Goal: Transaction & Acquisition: Purchase product/service

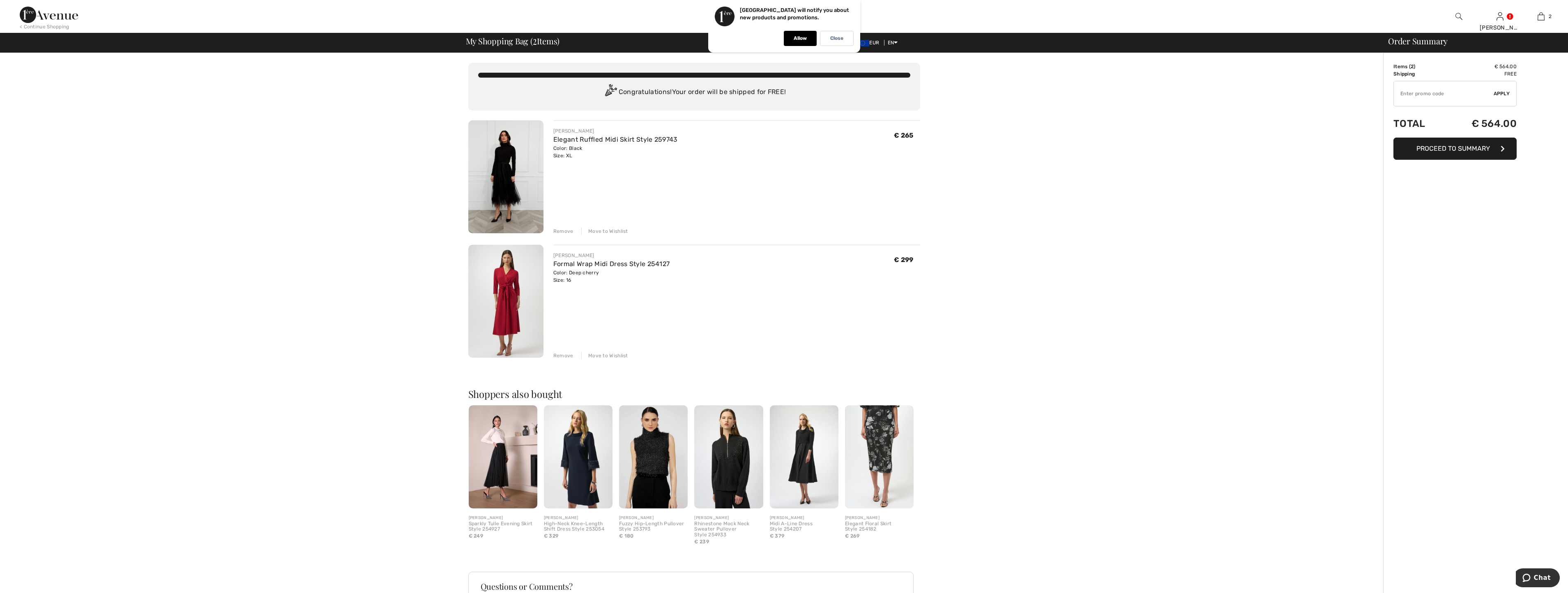
click at [567, 231] on div "Remove" at bounding box center [563, 231] width 20 height 7
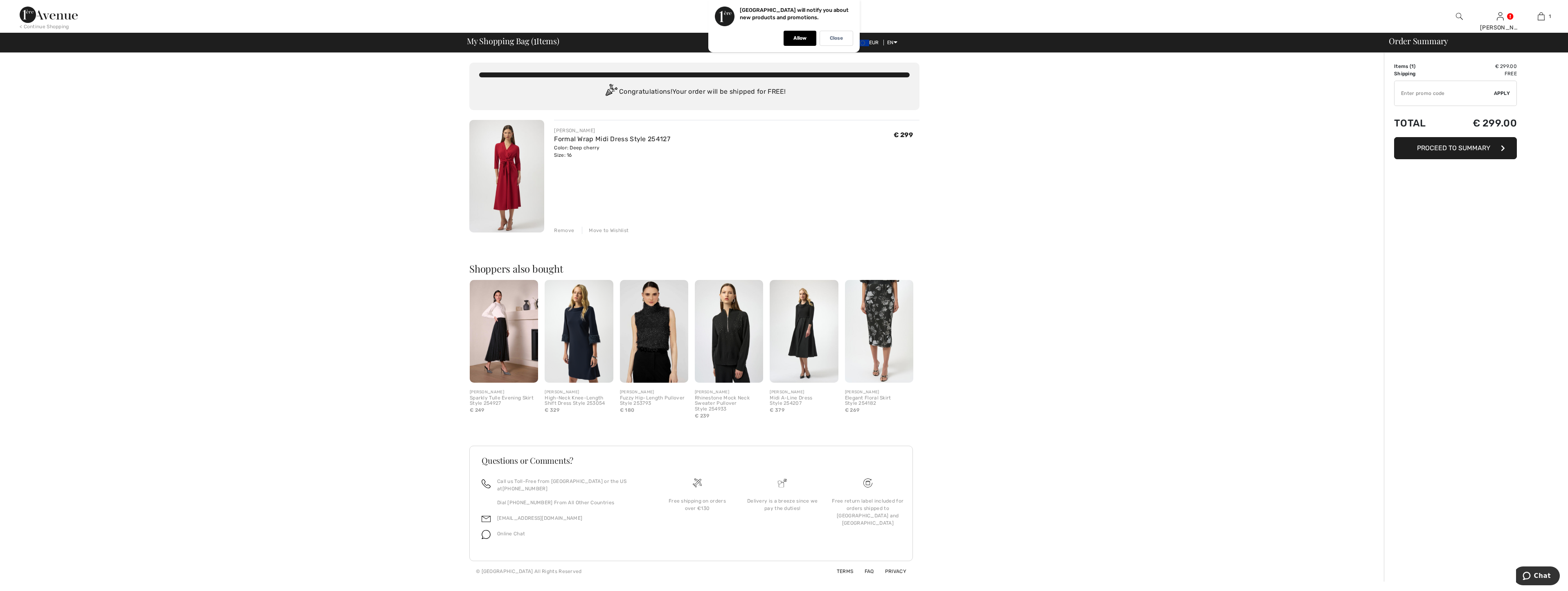
click at [506, 173] on img at bounding box center [506, 176] width 75 height 113
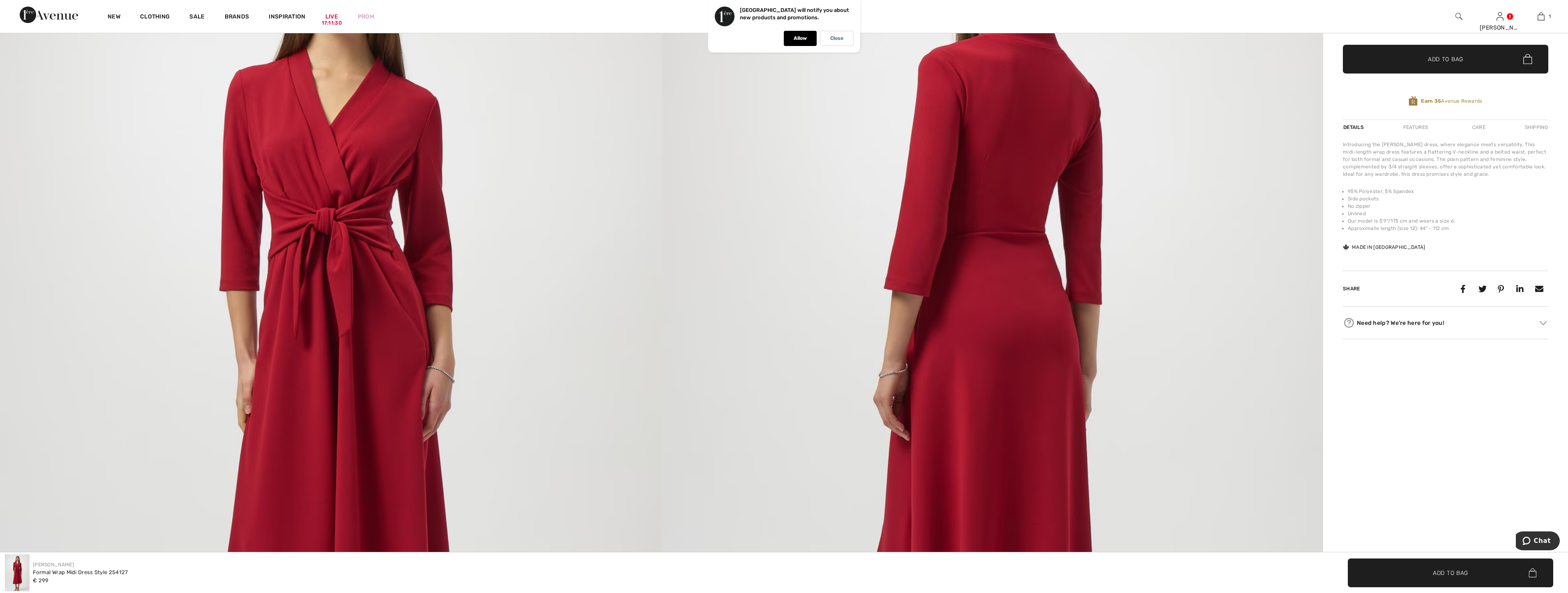
scroll to position [205, 0]
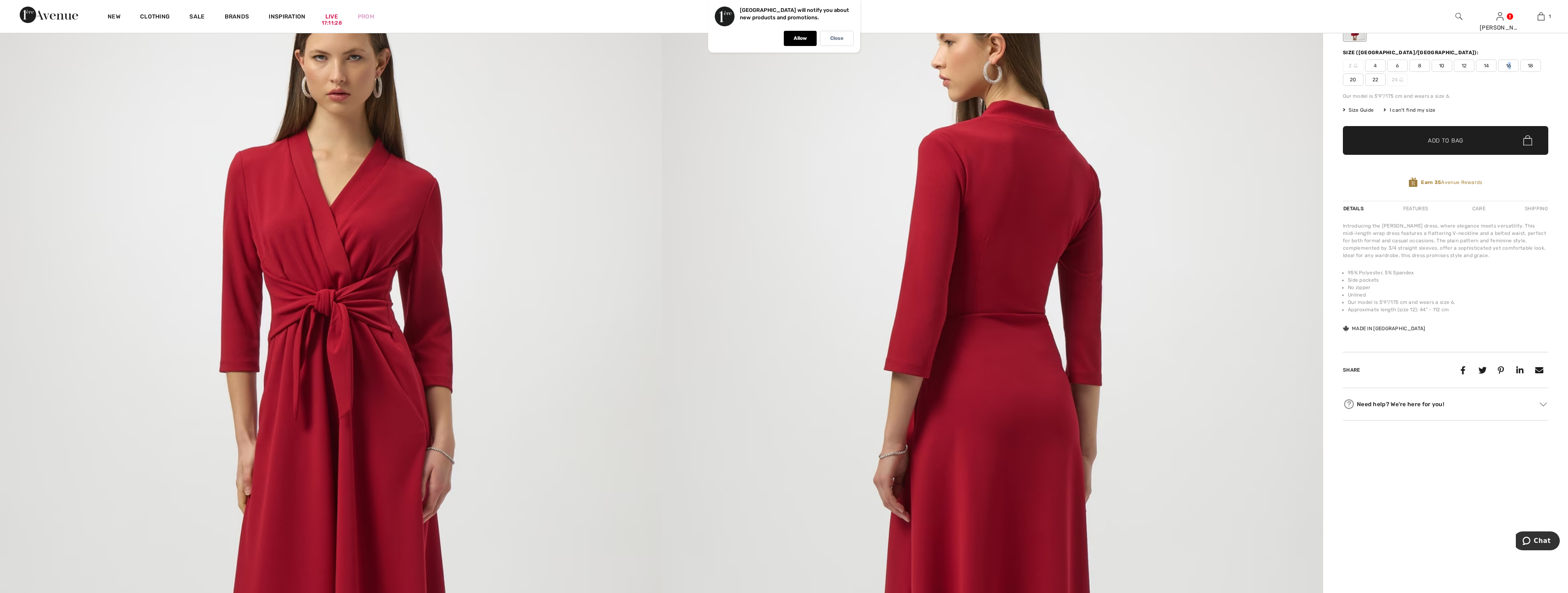
click at [1509, 65] on span "16" at bounding box center [1509, 65] width 21 height 12
click at [1455, 142] on span "Add to Bag" at bounding box center [1446, 140] width 35 height 9
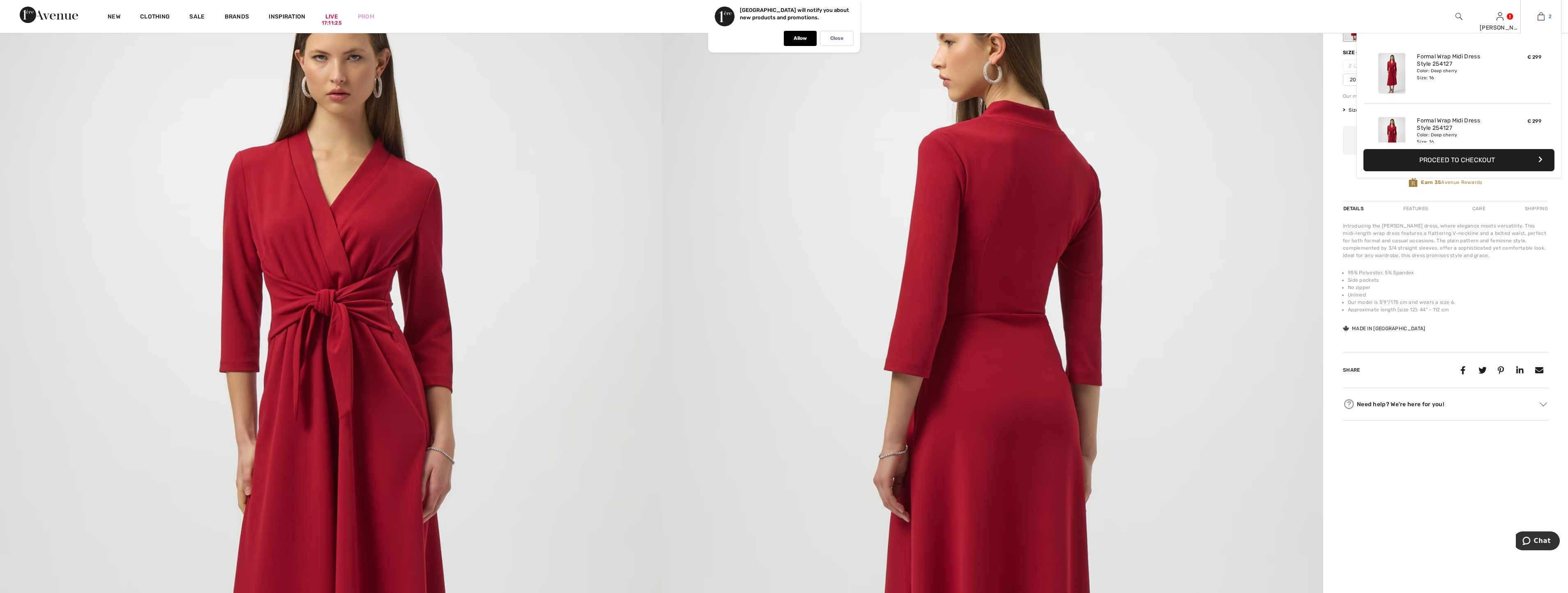
scroll to position [26, 0]
click at [1545, 16] on link "2" at bounding box center [1541, 16] width 40 height 10
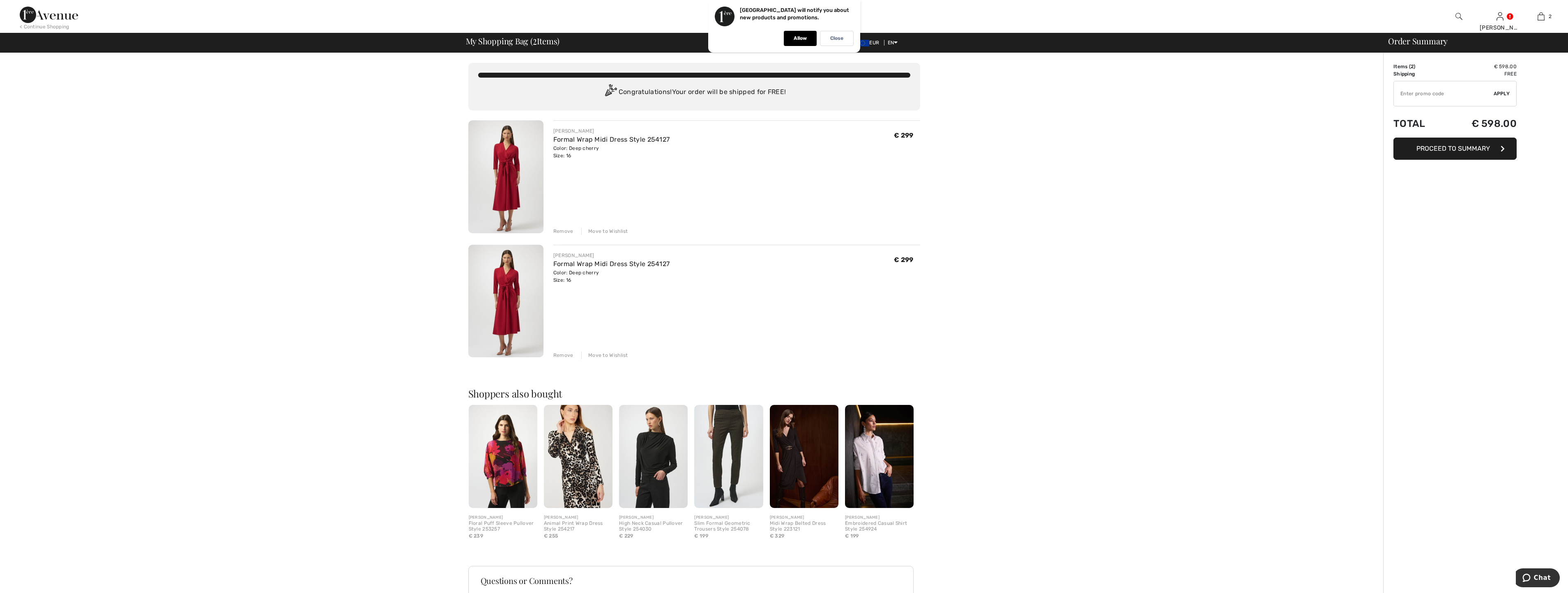
click at [566, 234] on div "Remove" at bounding box center [563, 231] width 20 height 7
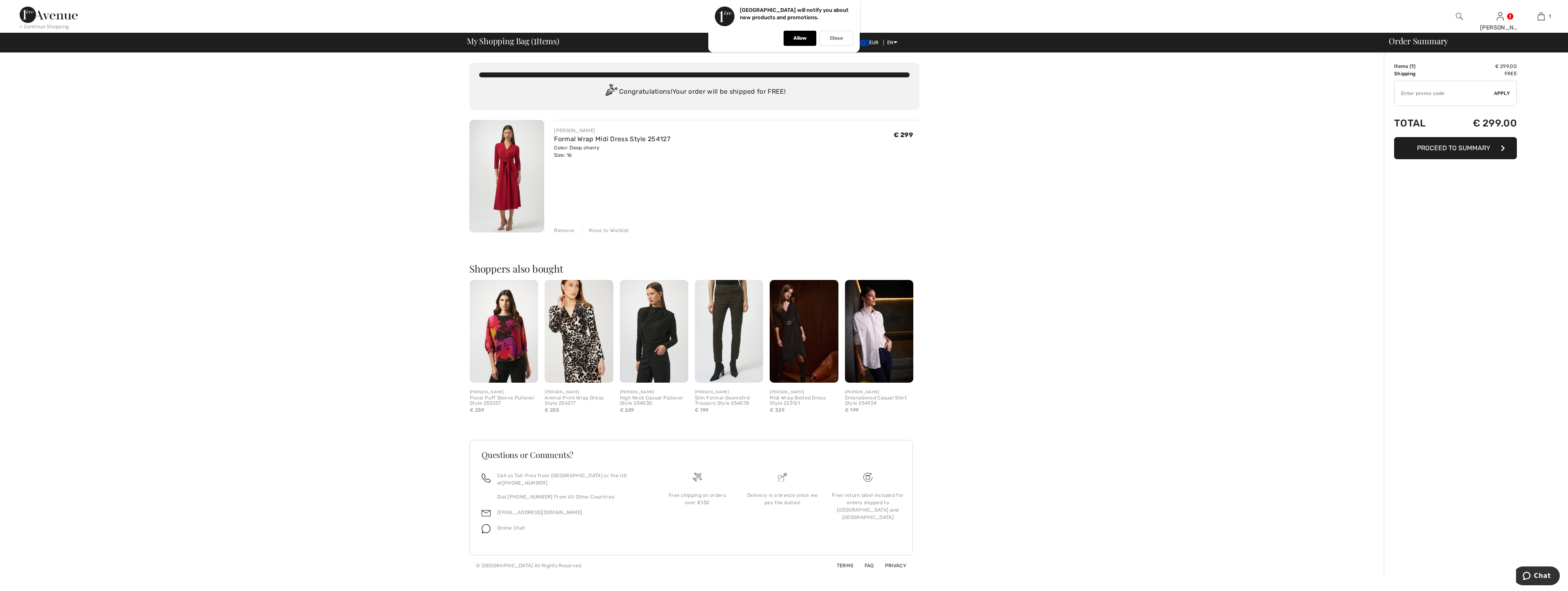
click at [510, 190] on img at bounding box center [506, 176] width 75 height 113
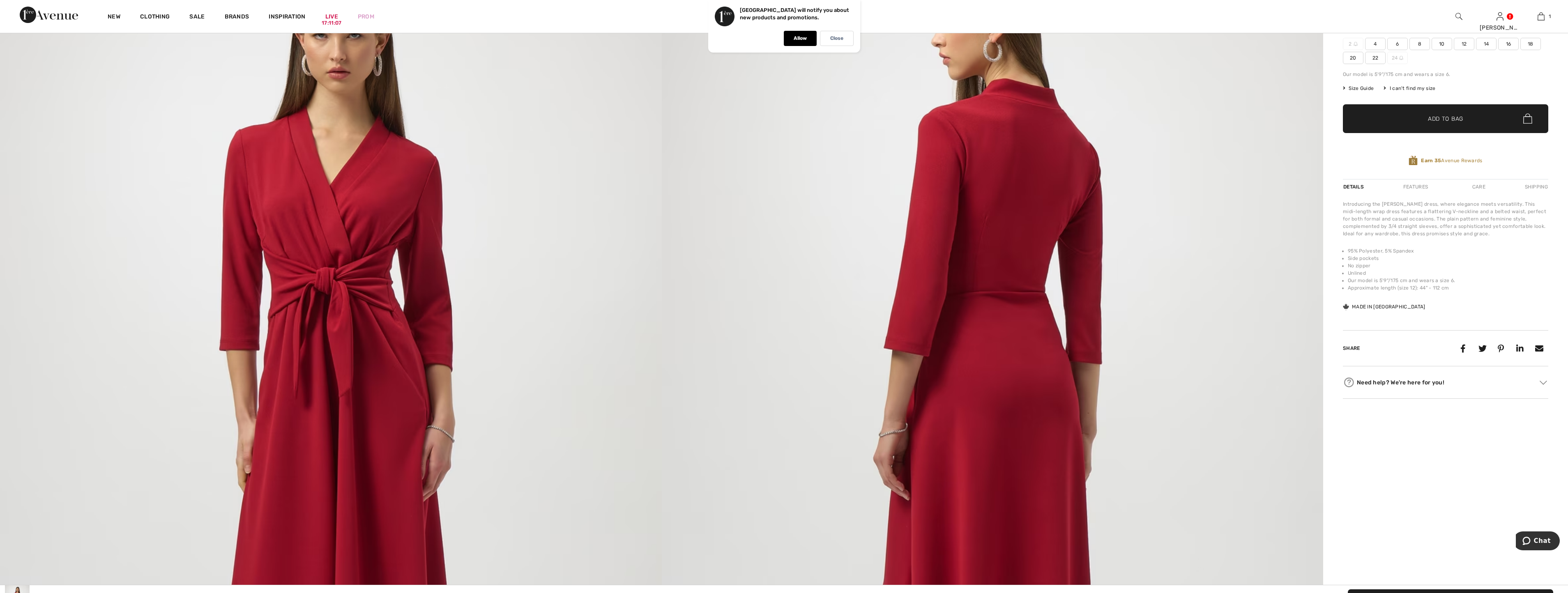
scroll to position [164, 0]
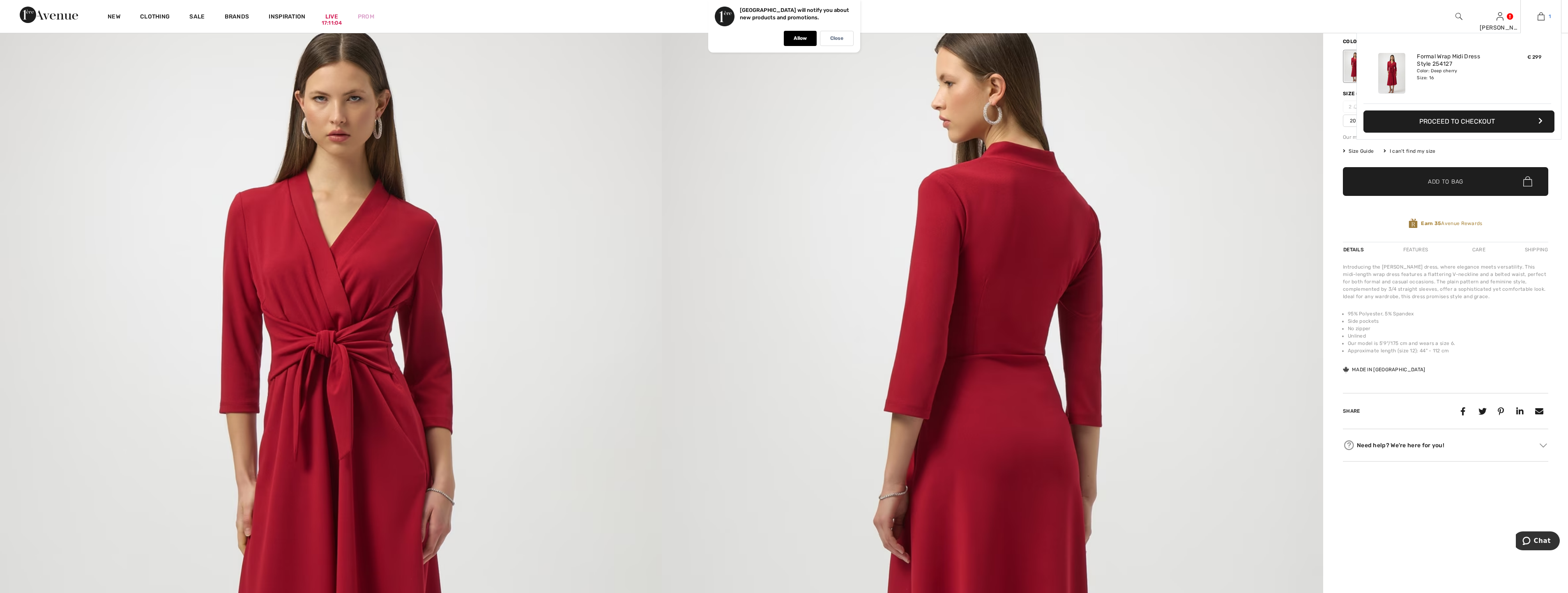
click at [1544, 12] on img at bounding box center [1541, 16] width 7 height 10
click at [1475, 120] on button "Proceed to Checkout" at bounding box center [1459, 122] width 191 height 22
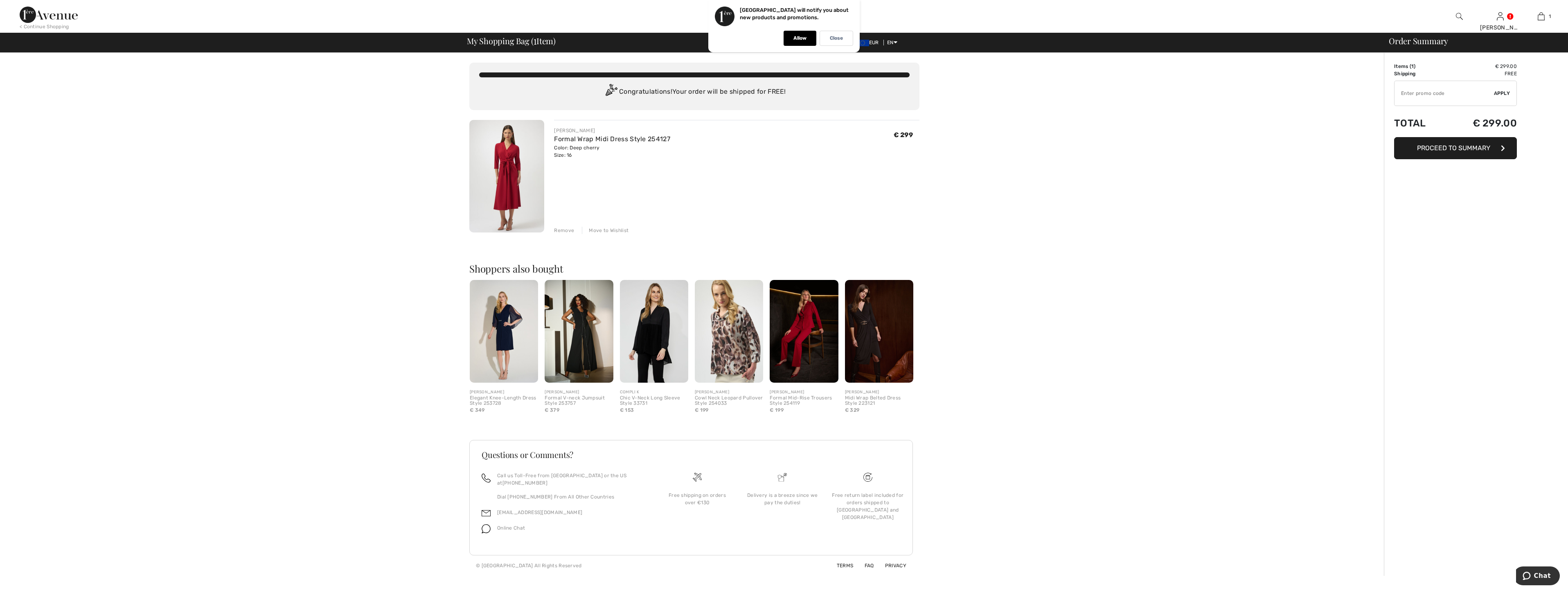
click at [1463, 148] on span "Proceed to Summary" at bounding box center [1454, 148] width 73 height 8
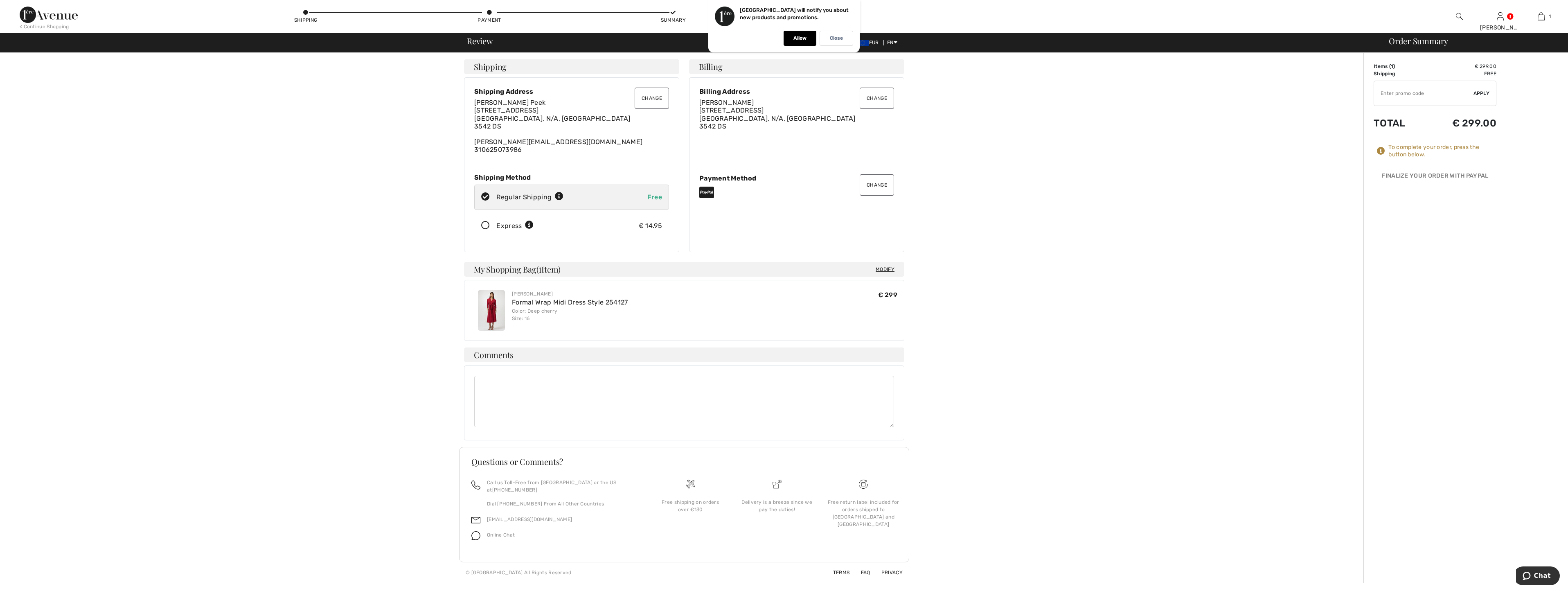
click at [651, 98] on button "Change" at bounding box center [652, 98] width 34 height 21
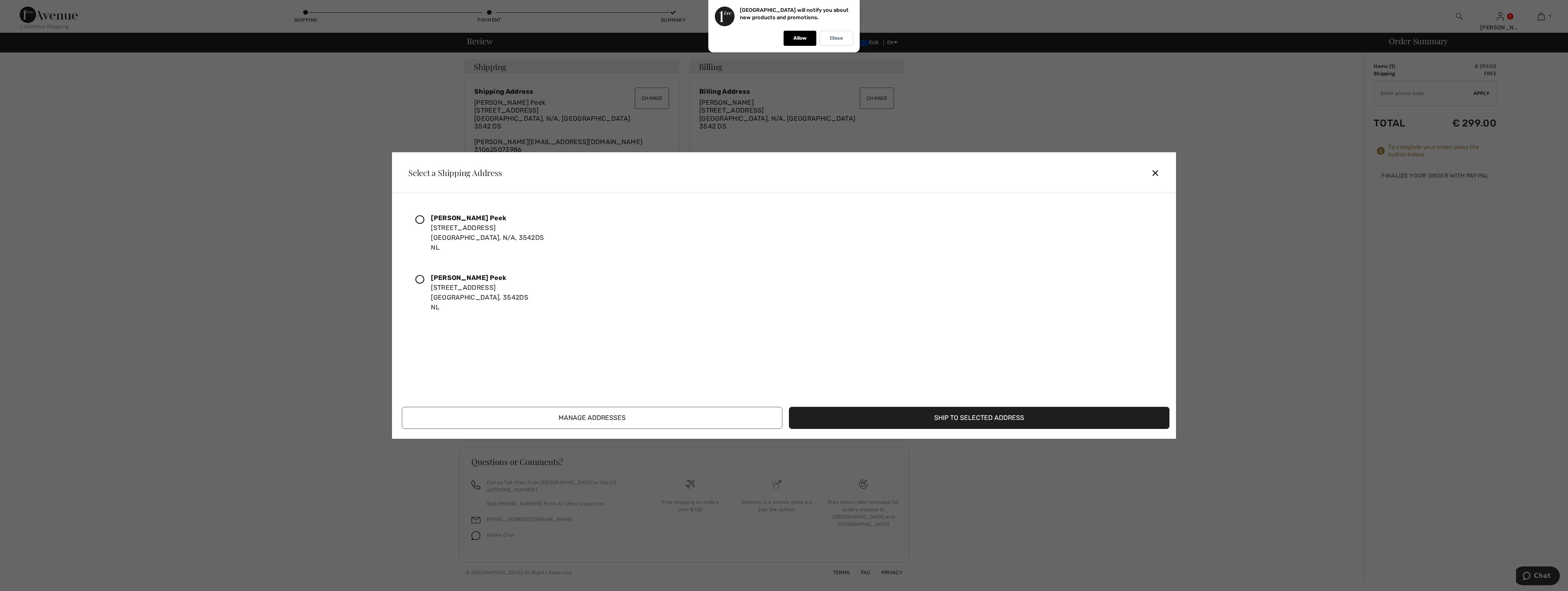
click at [464, 293] on div "[PERSON_NAME] Peek [STREET_ADDRESS]" at bounding box center [480, 292] width 97 height 40
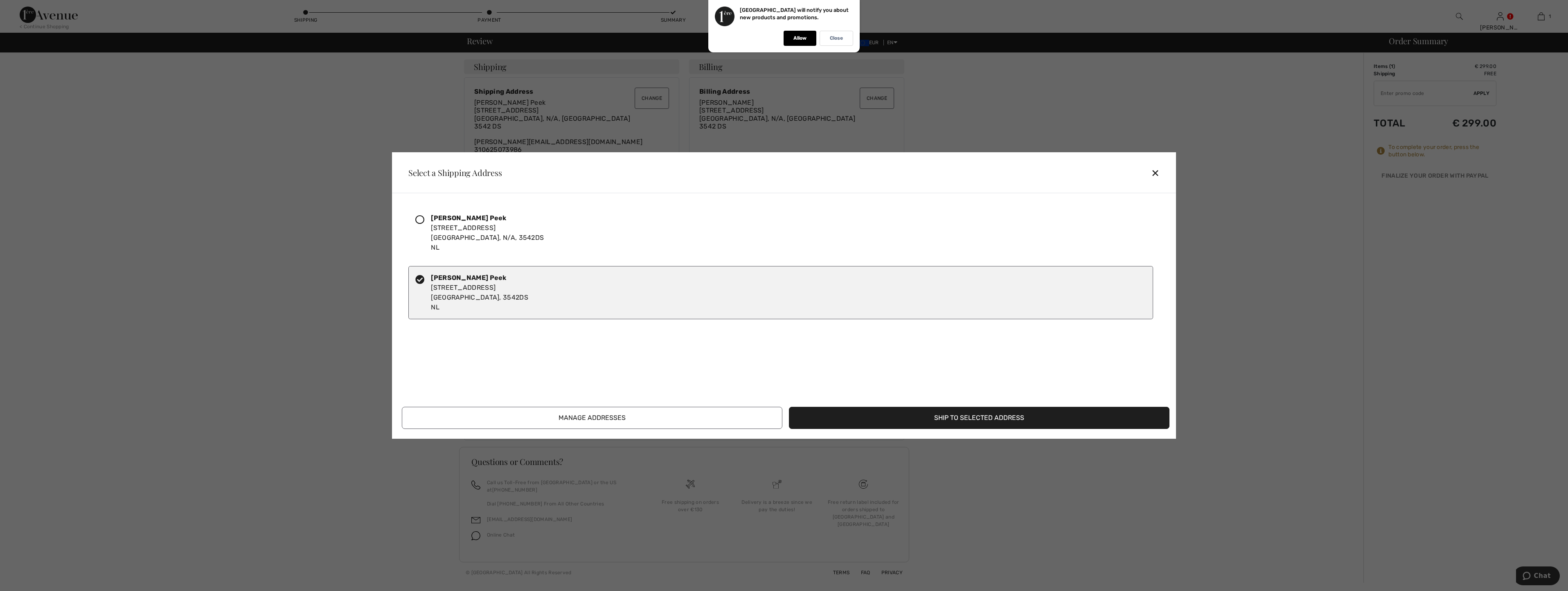
click at [973, 418] on button "Ship to Selected Address" at bounding box center [979, 418] width 380 height 22
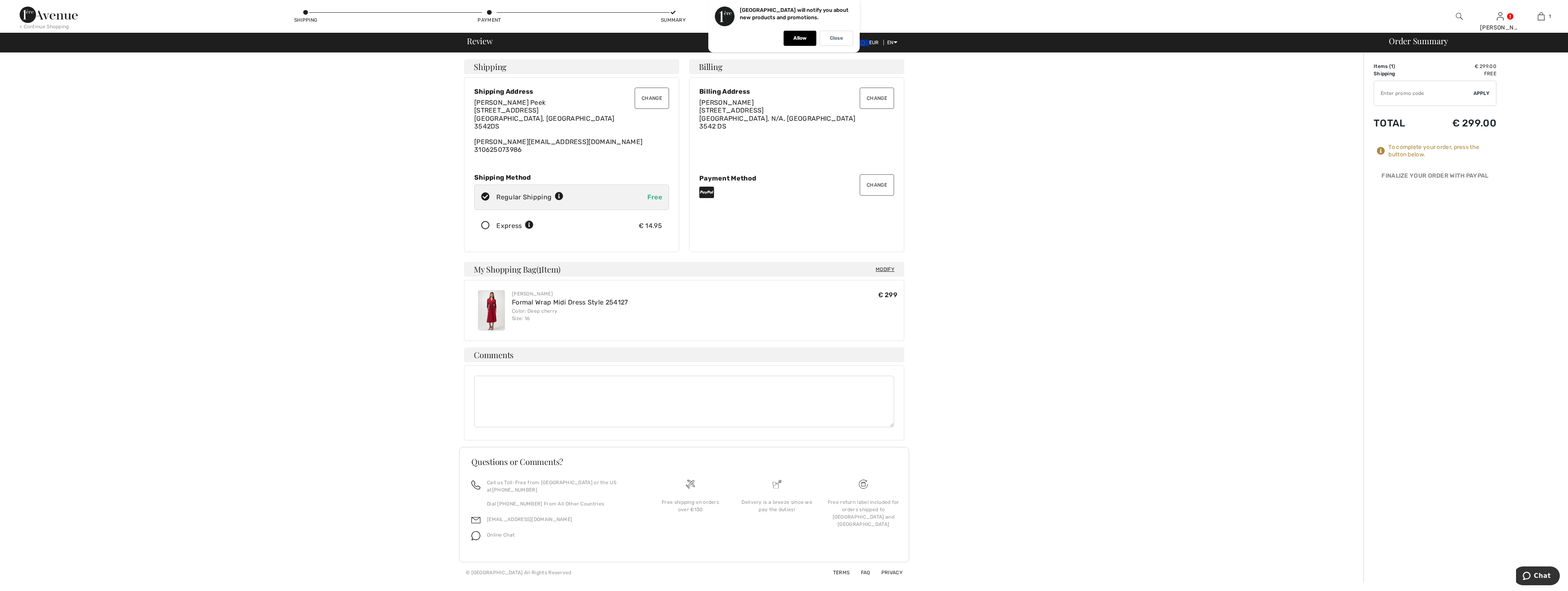
click at [884, 94] on button "Change" at bounding box center [877, 98] width 34 height 21
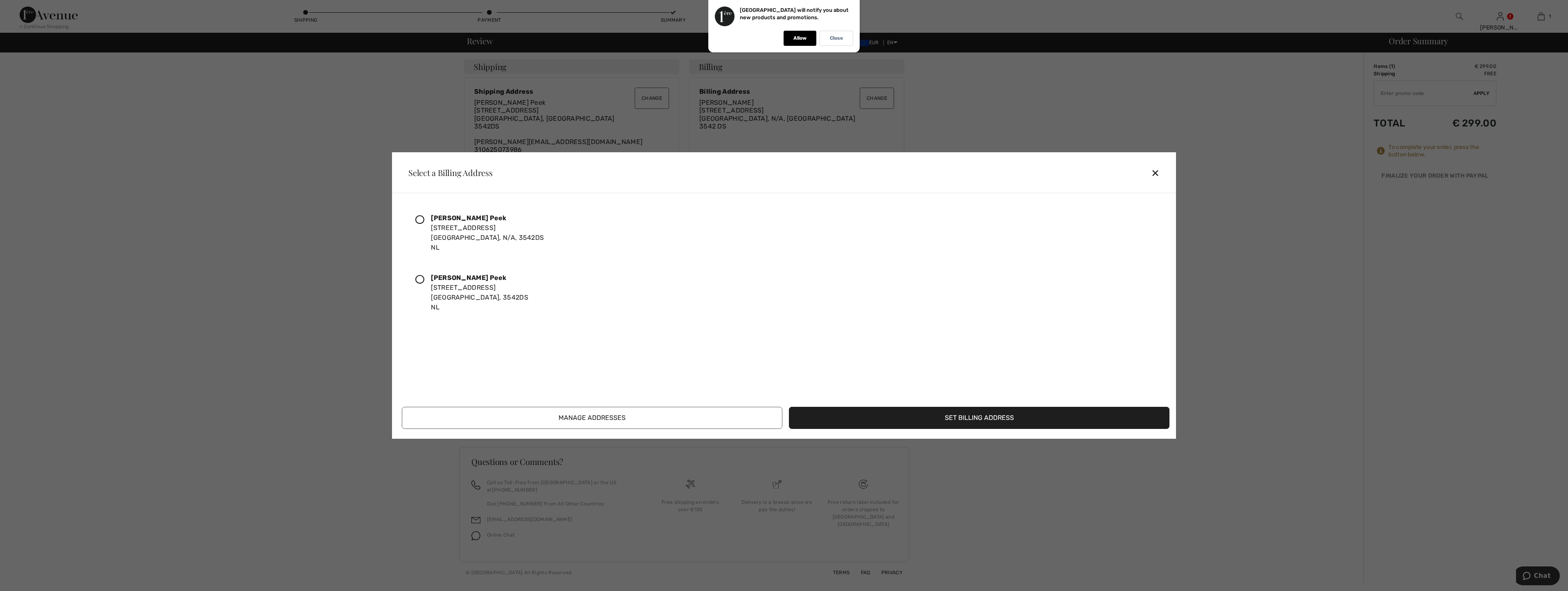
click at [417, 281] on icon at bounding box center [419, 279] width 9 height 9
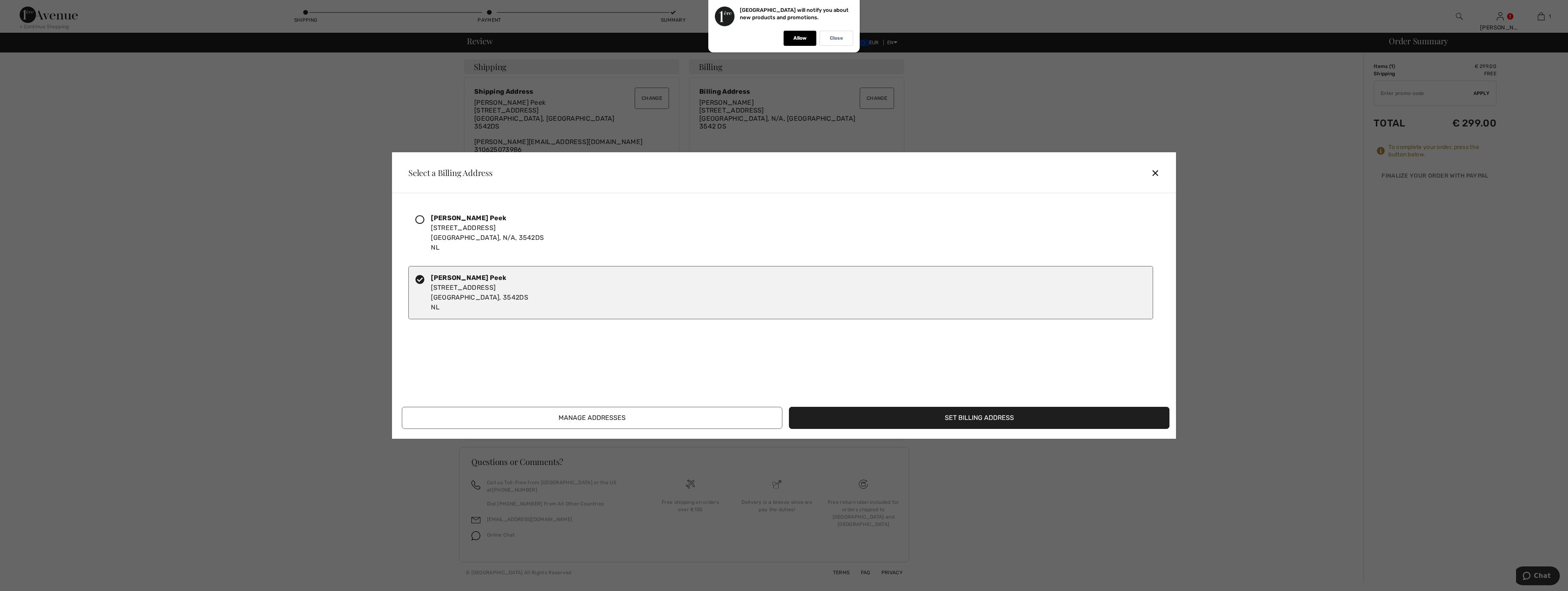
click at [901, 425] on button "Set Billing Address" at bounding box center [979, 418] width 380 height 22
